Goal: Task Accomplishment & Management: Use online tool/utility

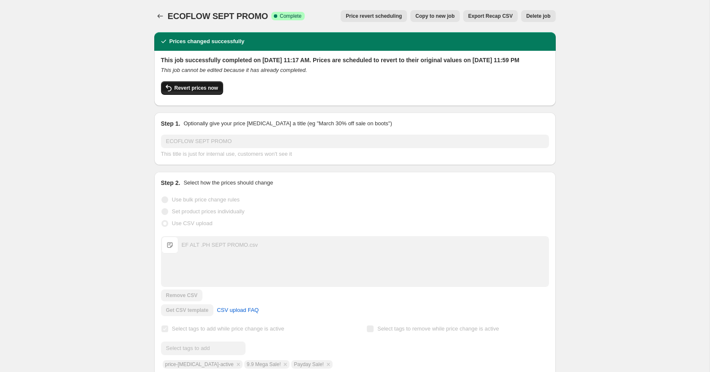
click at [214, 91] on span "Revert prices now" at bounding box center [197, 88] width 44 height 7
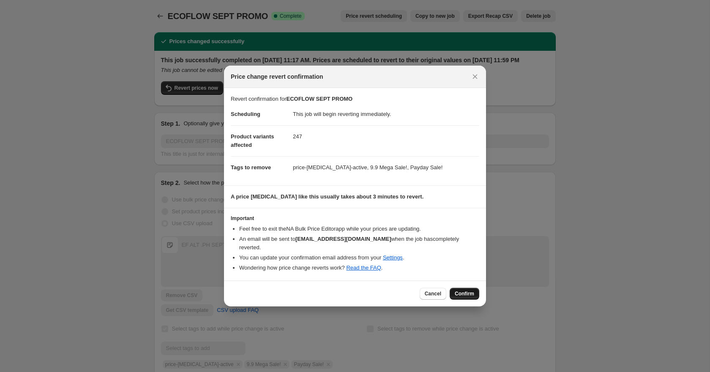
click at [467, 290] on span "Confirm" at bounding box center [464, 293] width 19 height 7
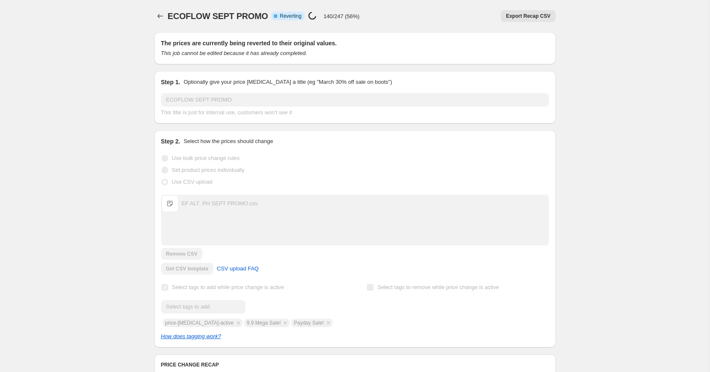
scroll to position [345, 0]
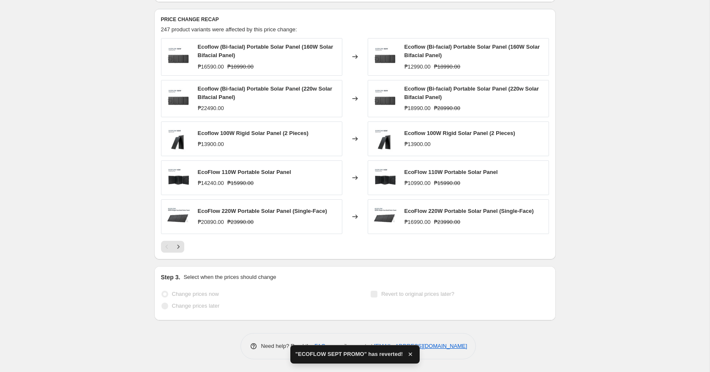
checkbox input "true"
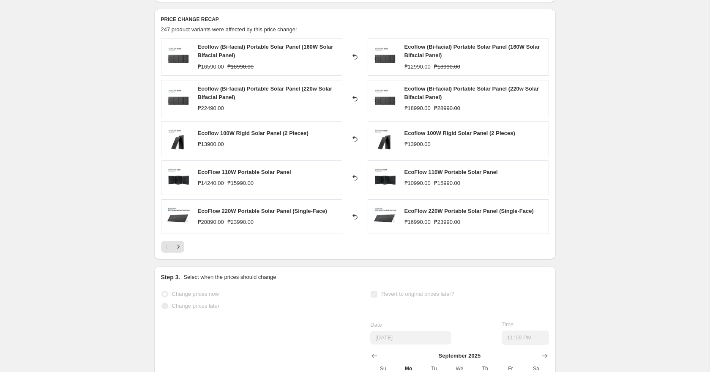
scroll to position [0, 0]
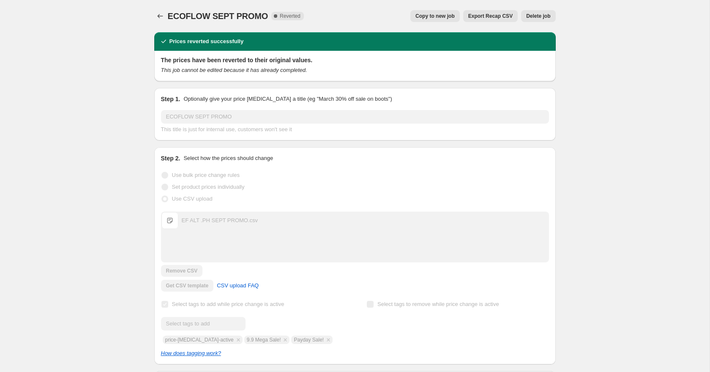
click at [544, 15] on span "Delete job" at bounding box center [538, 16] width 24 height 7
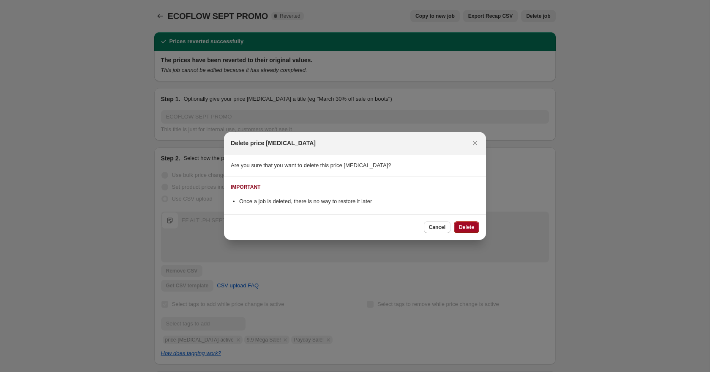
click at [463, 229] on span "Delete" at bounding box center [466, 227] width 15 height 7
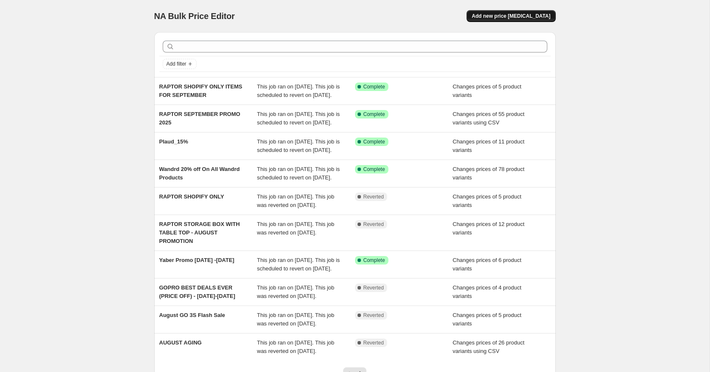
click at [532, 18] on span "Add new price [MEDICAL_DATA]" at bounding box center [511, 16] width 79 height 7
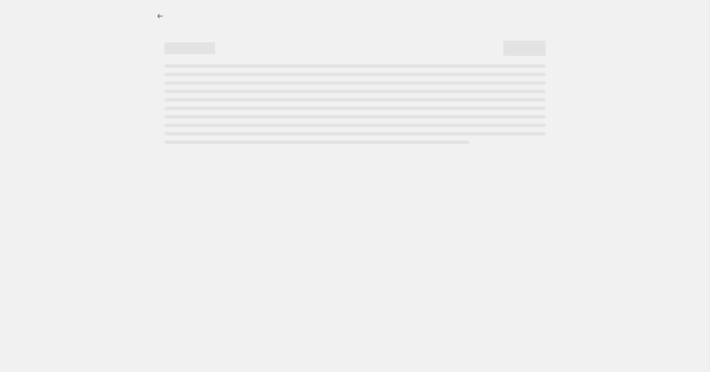
select select "percentage"
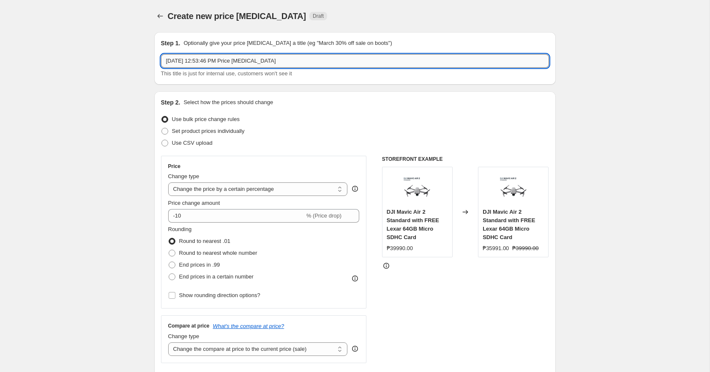
click at [237, 61] on input "Sep 1, 2025, 12:53:46 PM Price change job" at bounding box center [355, 61] width 388 height 14
type input "e"
type input "ECOFLOW SEPT PROMO"
click at [164, 143] on span at bounding box center [165, 143] width 7 height 7
click at [162, 140] on input "Use CSV upload" at bounding box center [162, 140] width 0 height 0
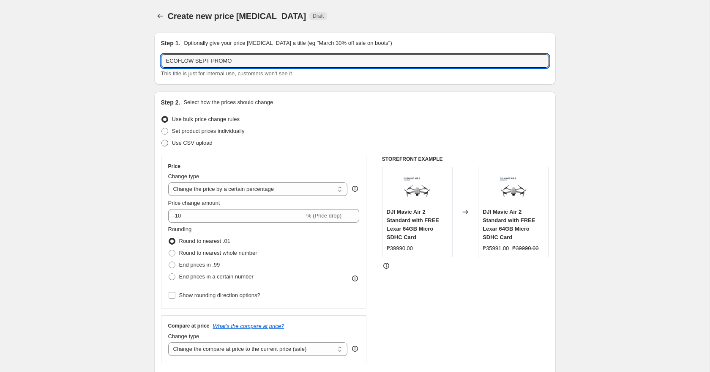
radio input "true"
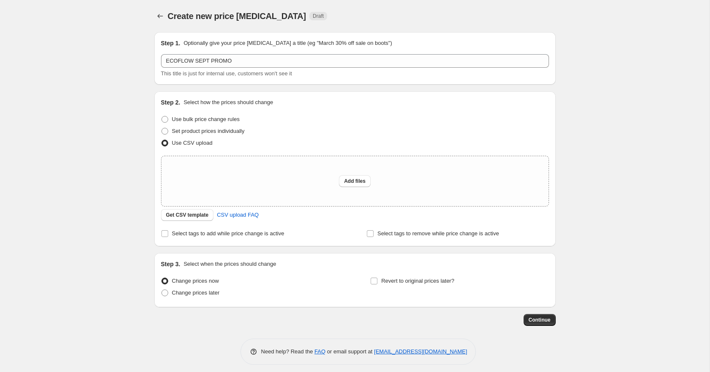
scroll to position [5, 0]
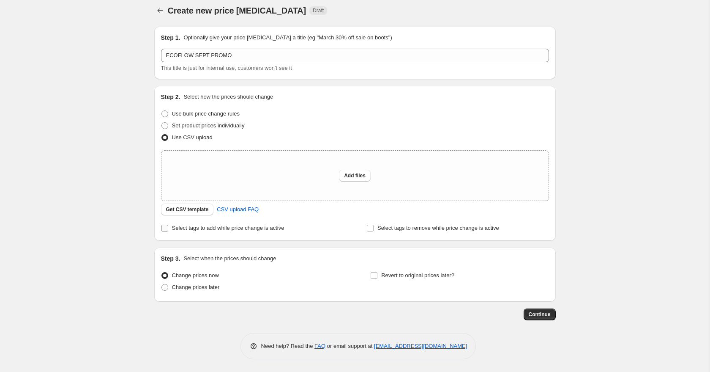
click at [164, 228] on input "Select tags to add while price change is active" at bounding box center [165, 228] width 7 height 7
checkbox input "true"
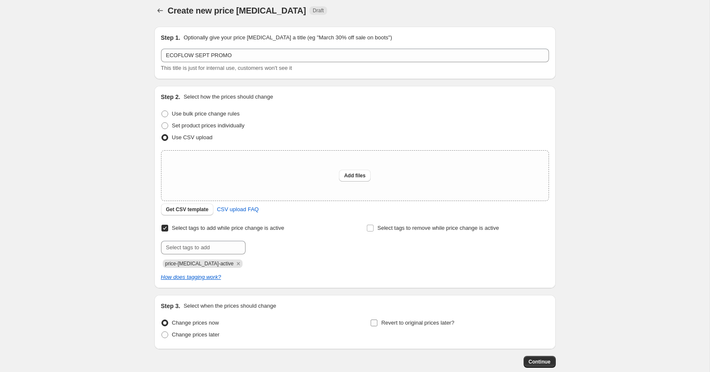
click at [379, 324] on label "Revert to original prices later?" at bounding box center [412, 323] width 84 height 12
click at [378, 324] on input "Revert to original prices later?" at bounding box center [374, 322] width 7 height 7
checkbox input "true"
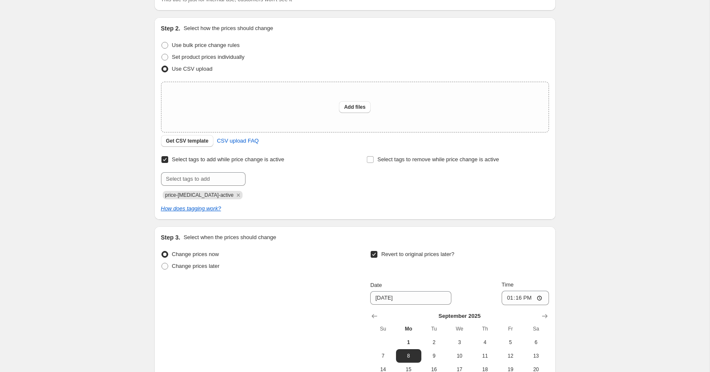
scroll to position [197, 0]
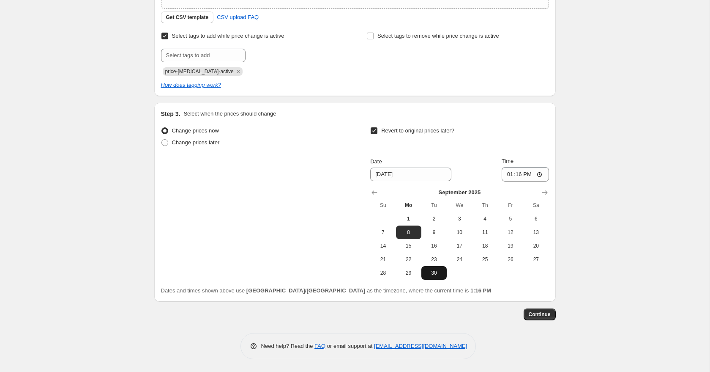
click at [433, 274] on span "30" at bounding box center [434, 272] width 19 height 7
type input "9/30/2025"
click at [519, 170] on input "13:16" at bounding box center [525, 174] width 47 height 14
click at [540, 177] on input "13:16" at bounding box center [525, 174] width 47 height 14
type input "23:59"
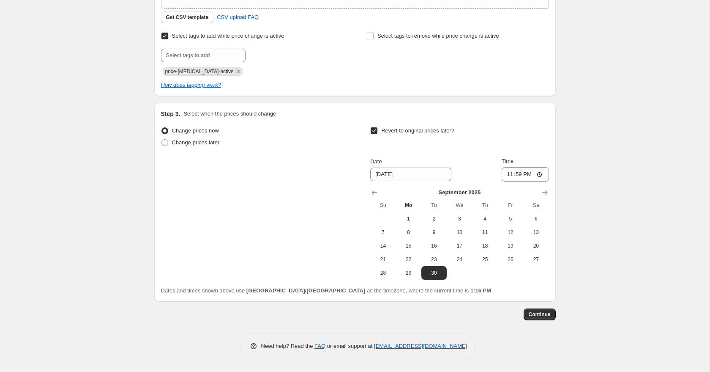
click at [619, 189] on div "Create new price change job. This page is ready Create new price change job Dra…" at bounding box center [355, 87] width 710 height 569
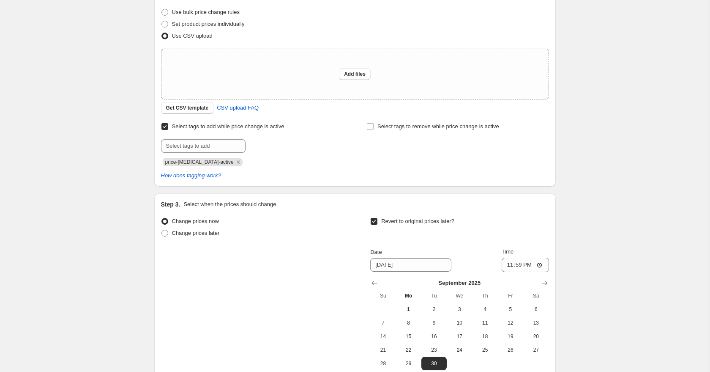
scroll to position [99, 0]
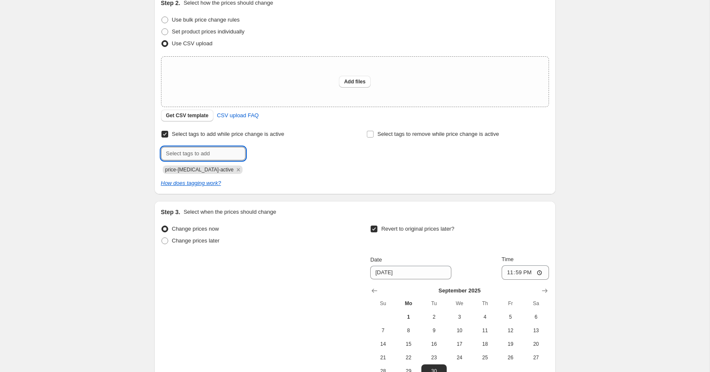
click at [212, 156] on input "text" at bounding box center [203, 154] width 85 height 14
type input "9.9 Mega Sale!"
click at [260, 157] on button "Add 9.9 Mega Sal..." at bounding box center [293, 153] width 91 height 12
click at [219, 149] on input "text" at bounding box center [203, 154] width 85 height 14
type input "Payday Sale!"
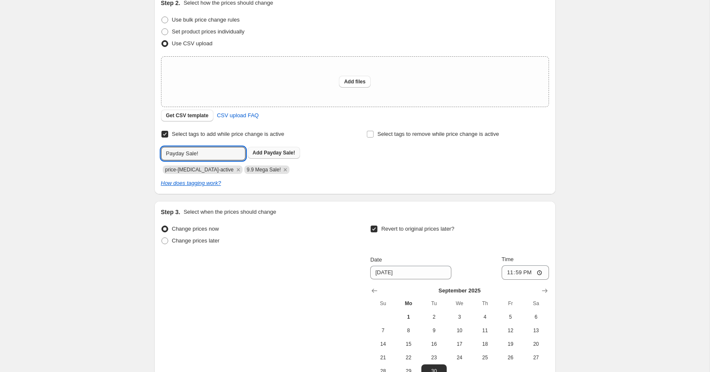
click at [259, 152] on b "Add" at bounding box center [258, 153] width 10 height 6
click at [350, 82] on span "Add files" at bounding box center [355, 81] width 22 height 7
click at [358, 81] on span "Add files" at bounding box center [355, 81] width 22 height 7
type input "C:\fakepath\EF ALT .PH SEPT PROMO.csv"
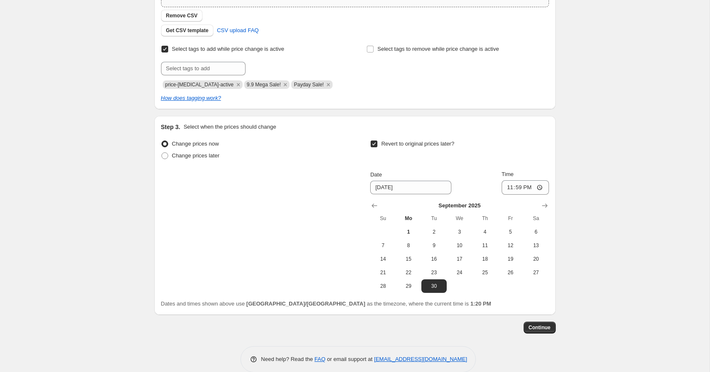
scroll to position [212, 0]
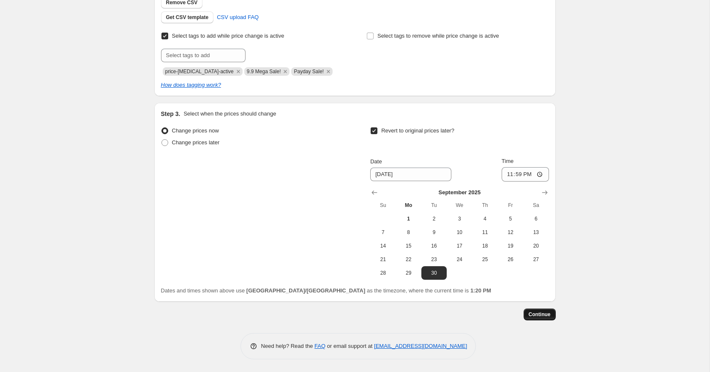
click at [545, 315] on span "Continue" at bounding box center [540, 314] width 22 height 7
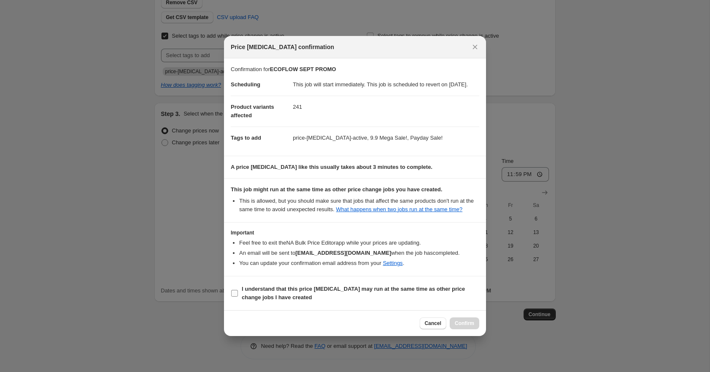
click at [351, 292] on label "I understand that this price change job may run at the same time as other price…" at bounding box center [355, 293] width 249 height 20
click at [238, 292] on input "I understand that this price change job may run at the same time as other price…" at bounding box center [234, 293] width 7 height 7
checkbox input "true"
click at [464, 326] on span "Confirm" at bounding box center [464, 323] width 19 height 7
